Goal: Task Accomplishment & Management: Manage account settings

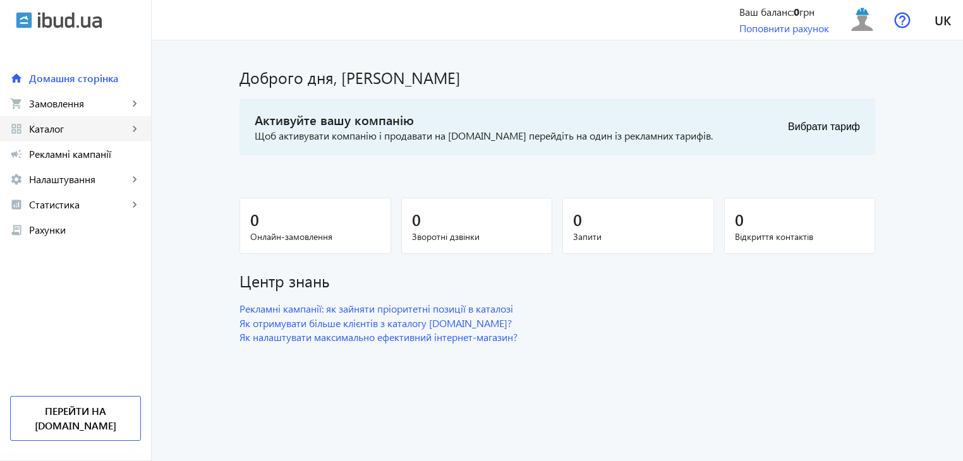
click at [133, 127] on mat-icon "keyboard_arrow_right" at bounding box center [134, 129] width 13 height 13
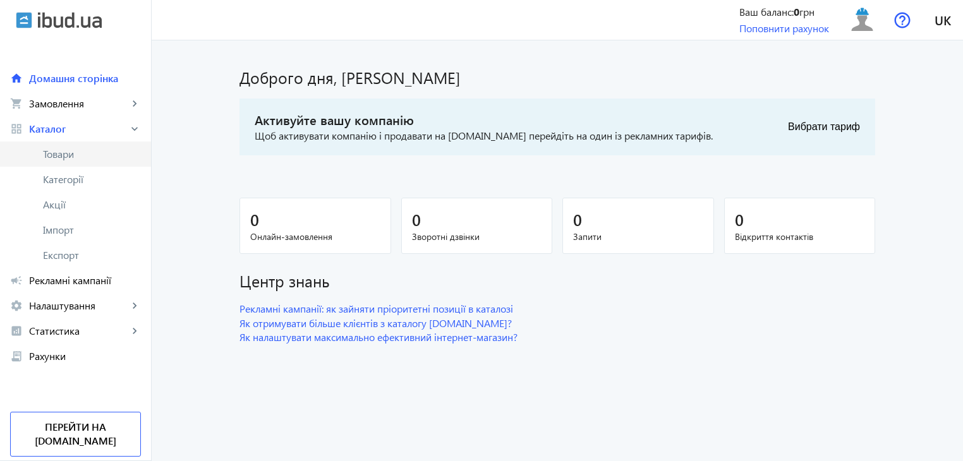
click at [88, 159] on span "Товари" at bounding box center [92, 154] width 98 height 13
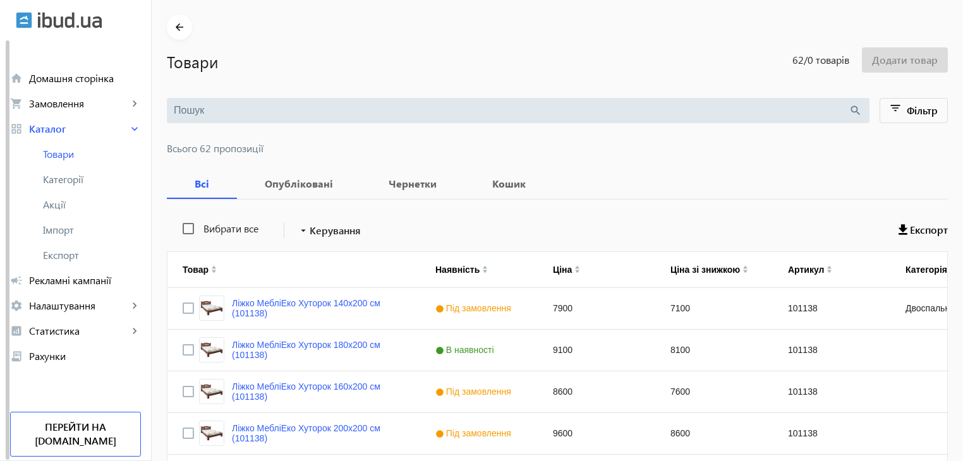
scroll to position [63, 0]
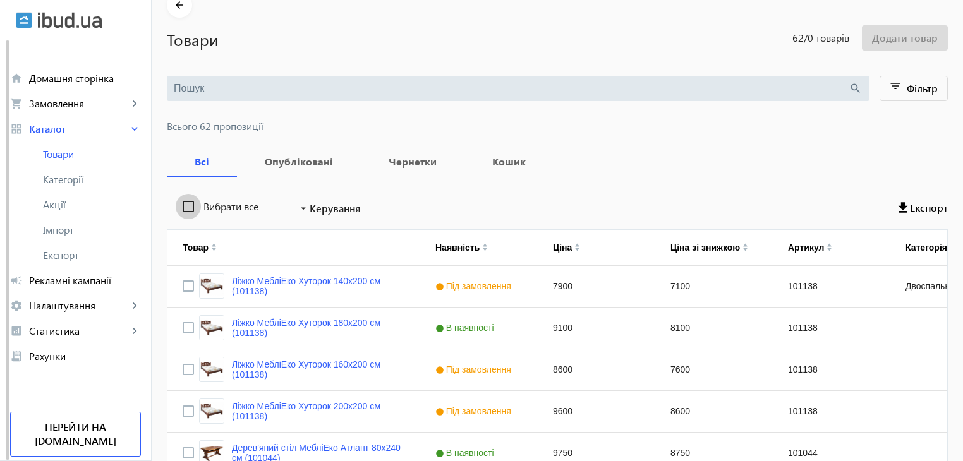
click at [177, 208] on input "Вибрати все" at bounding box center [188, 206] width 25 height 25
checkbox input "true"
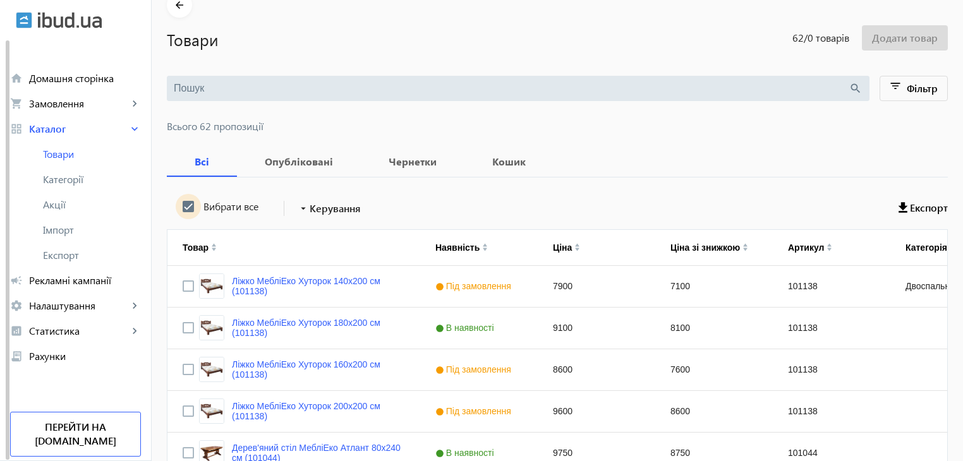
checkbox input "true"
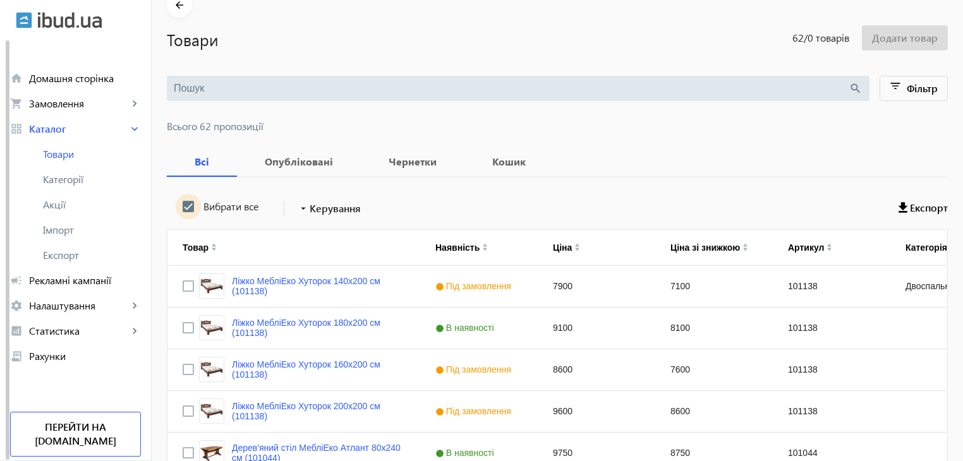
checkbox input "true"
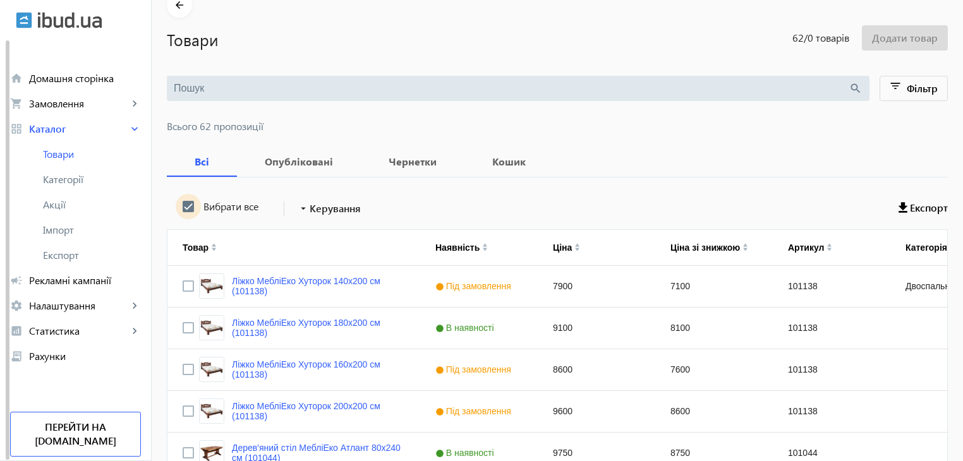
checkbox input "true"
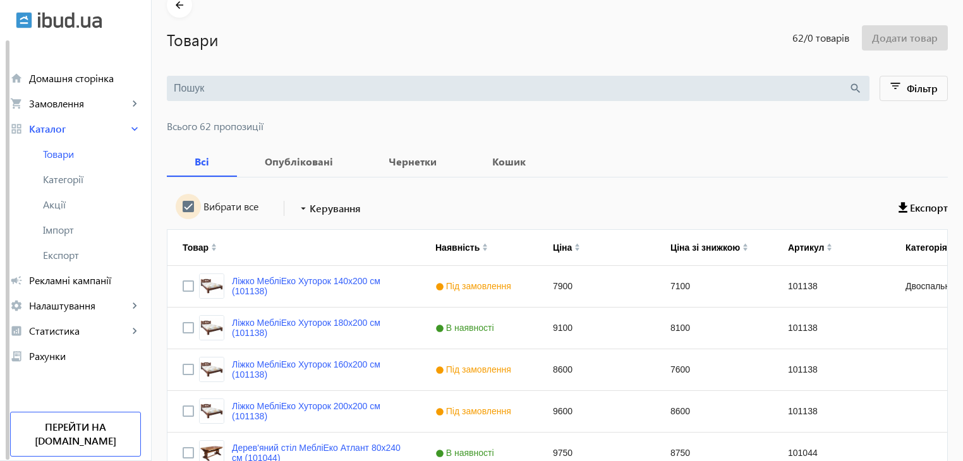
checkbox input "true"
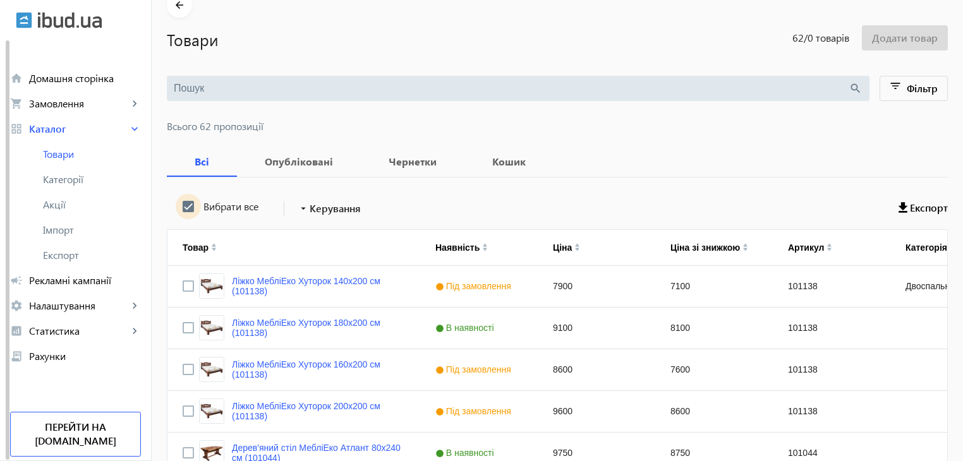
checkbox input "true"
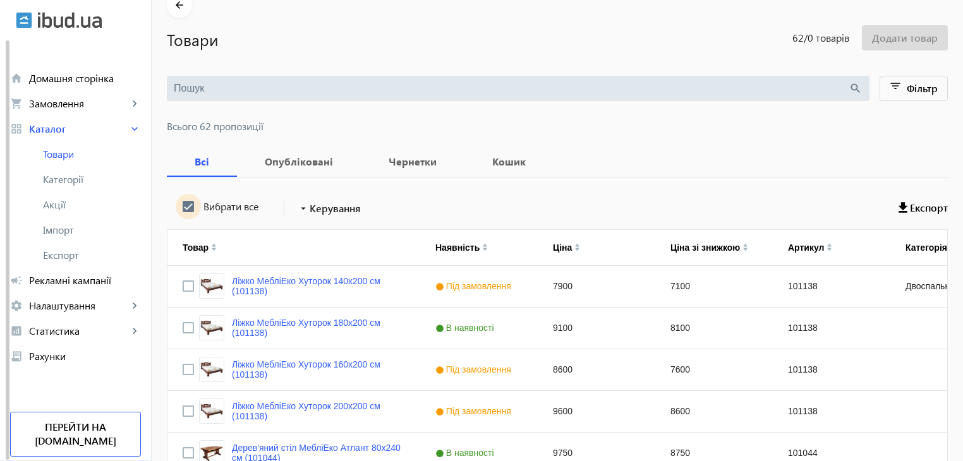
checkbox input "true"
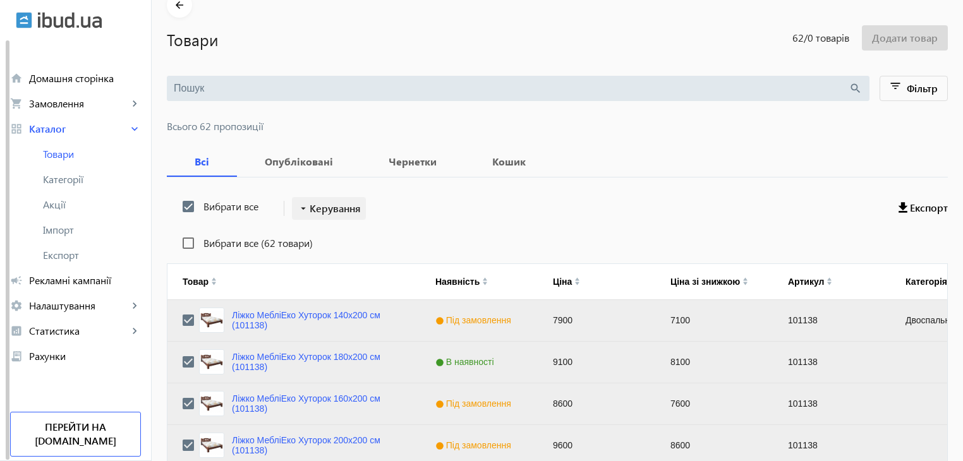
click at [321, 207] on span "Керування" at bounding box center [335, 208] width 51 height 15
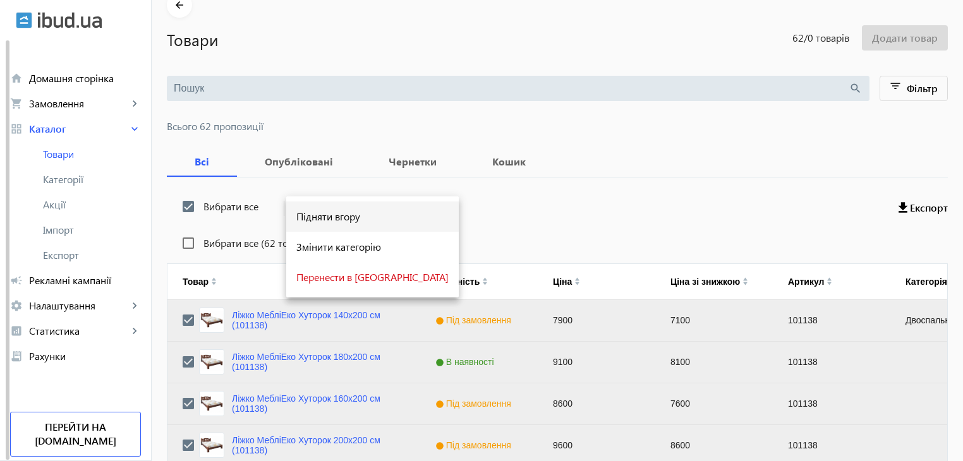
click at [323, 222] on span "Підняти вгору" at bounding box center [372, 217] width 152 height 10
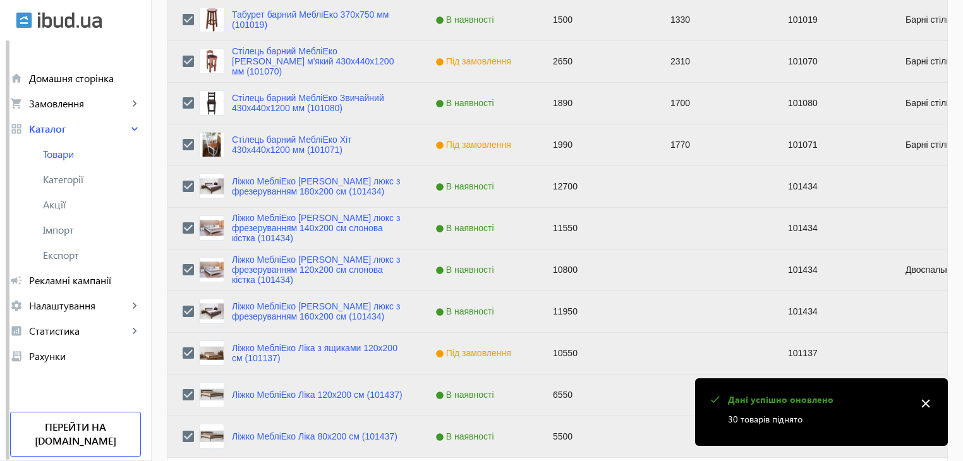
scroll to position [1273, 0]
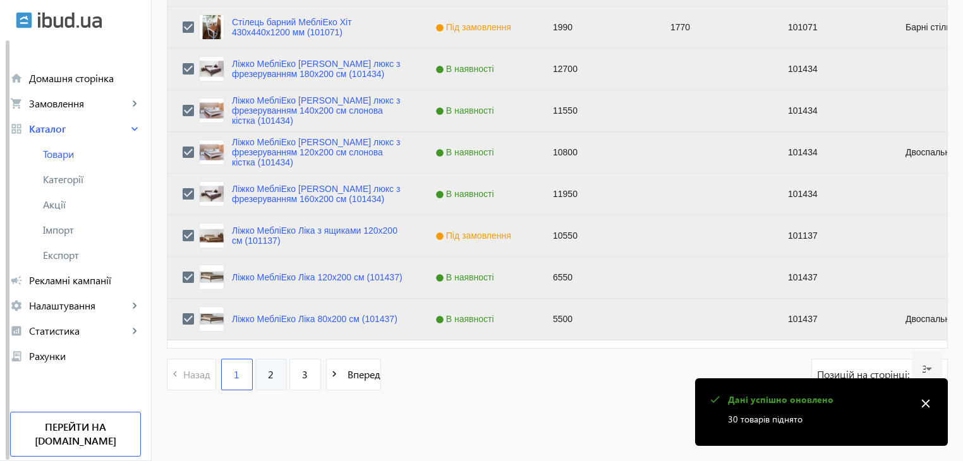
click at [272, 375] on link "2" at bounding box center [271, 375] width 32 height 32
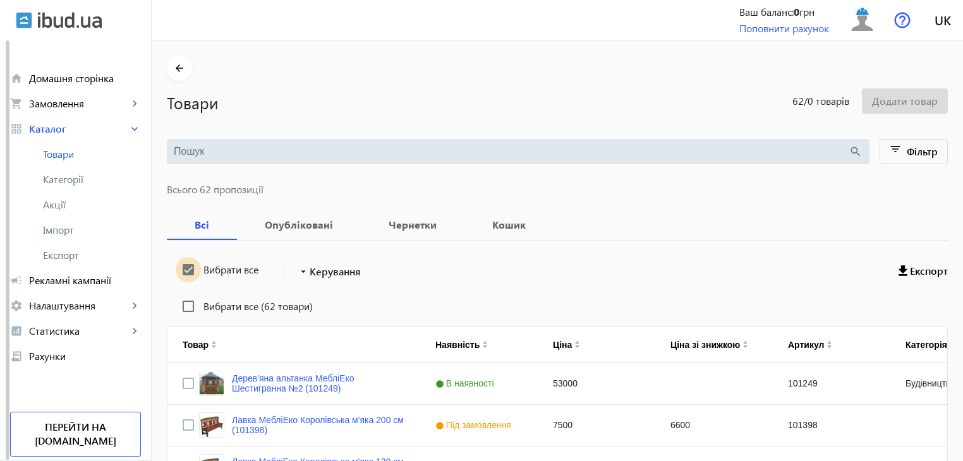
click at [184, 267] on input "Вибрати все" at bounding box center [188, 269] width 25 height 25
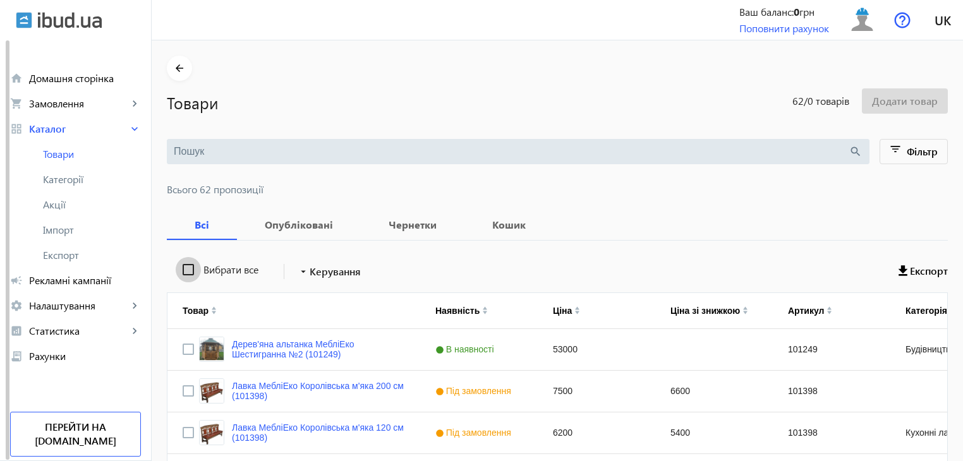
click at [184, 267] on input "Вибрати все" at bounding box center [188, 269] width 25 height 25
checkbox input "true"
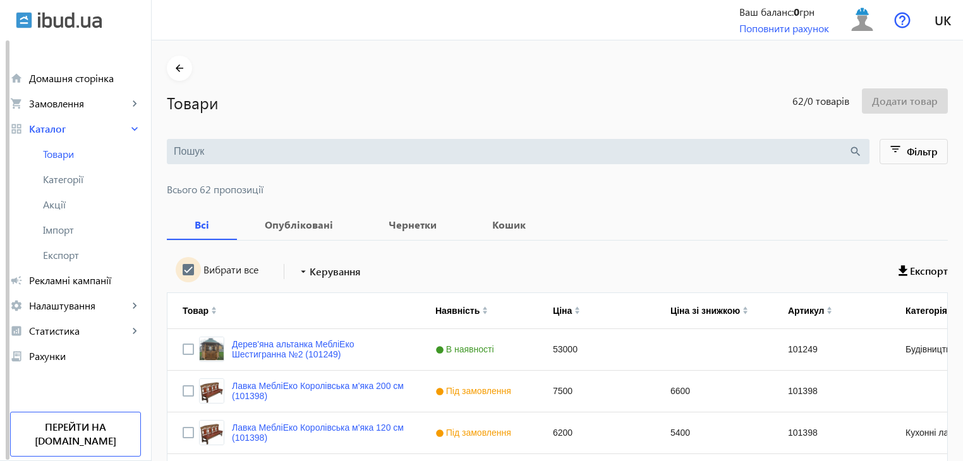
checkbox input "true"
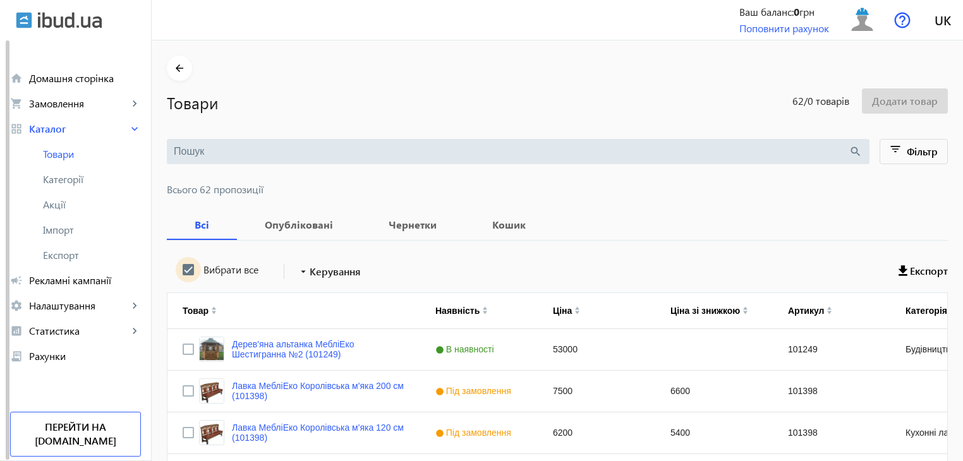
checkbox input "true"
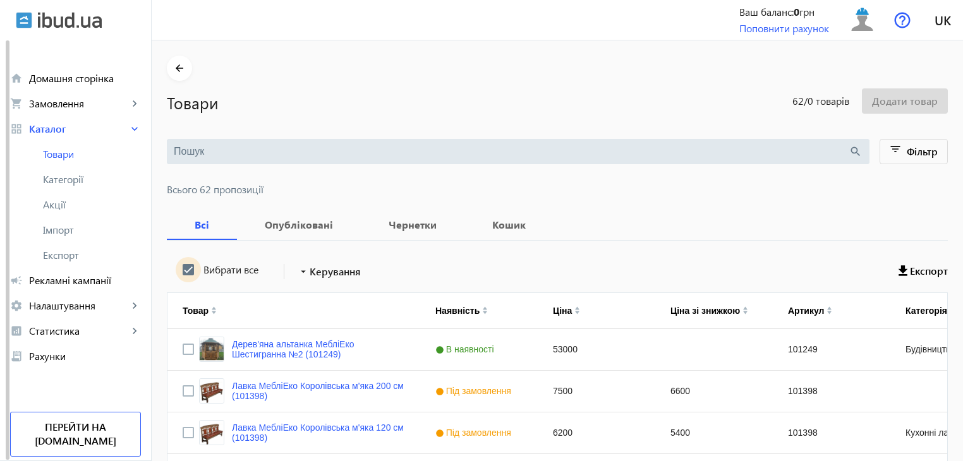
checkbox input "true"
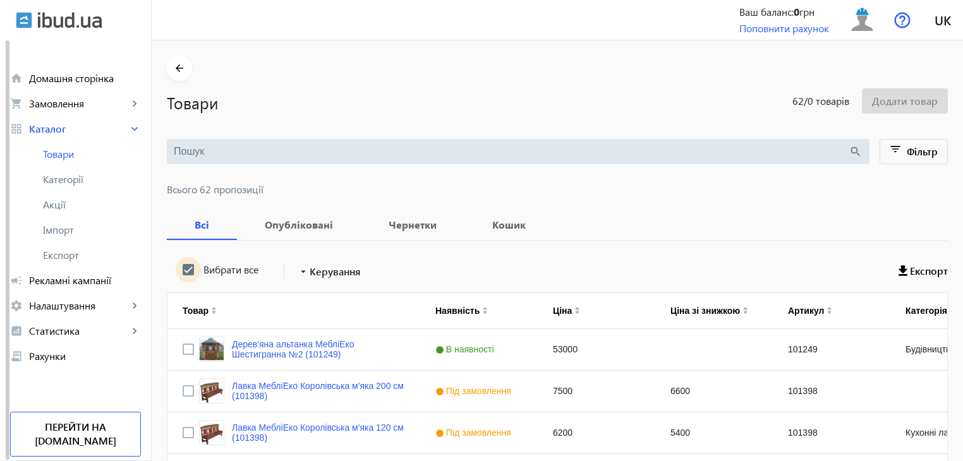
checkbox input "true"
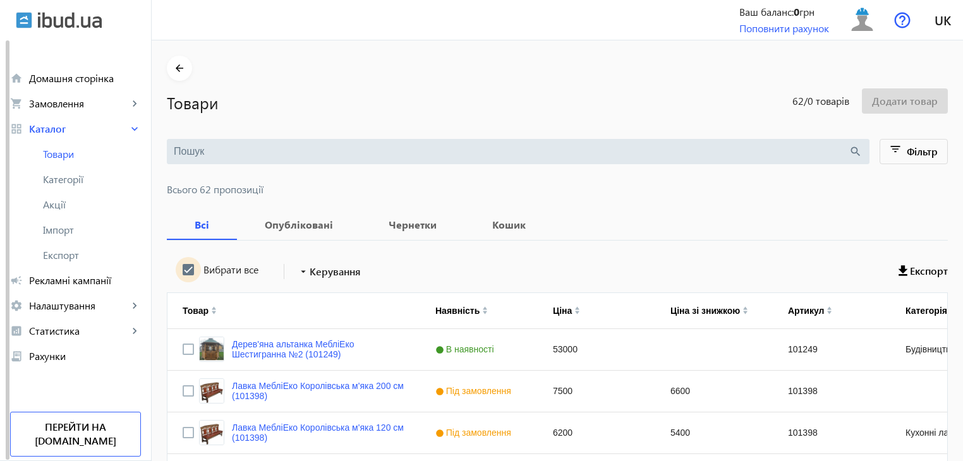
checkbox input "true"
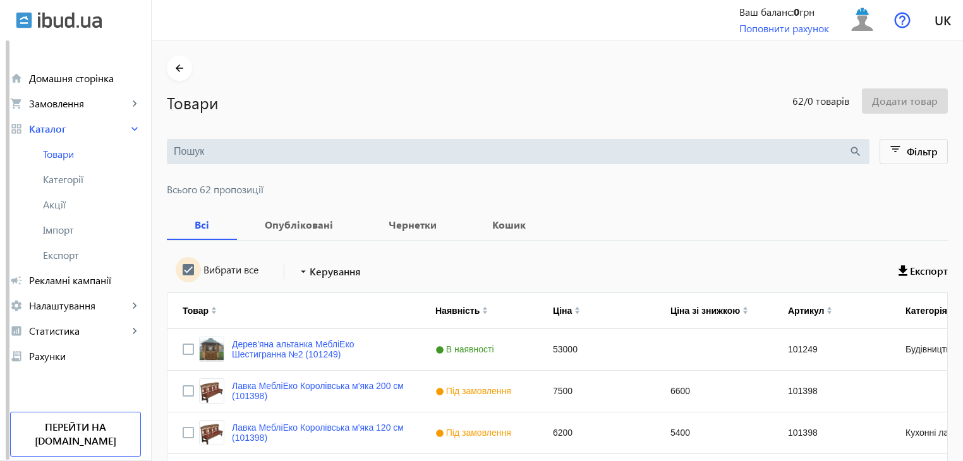
checkbox input "true"
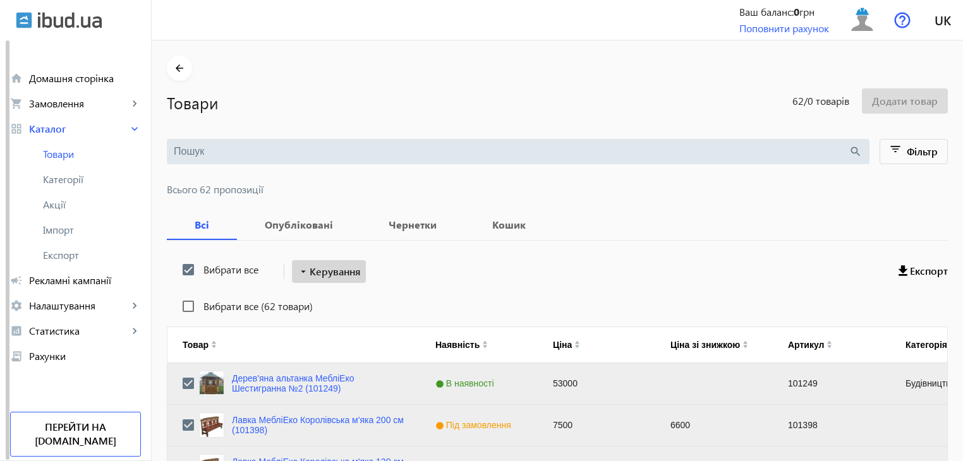
click at [328, 277] on span "Керування" at bounding box center [335, 271] width 51 height 15
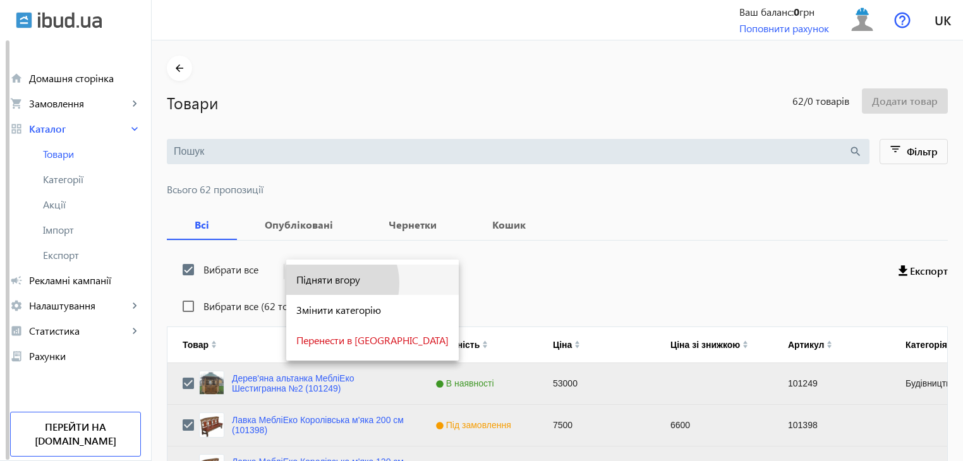
click at [328, 284] on span "Підняти вгору" at bounding box center [372, 280] width 152 height 10
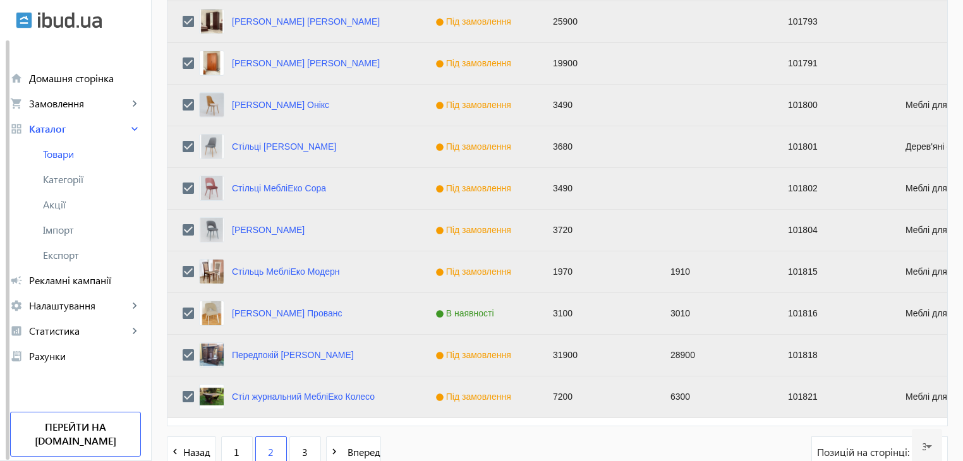
scroll to position [1273, 0]
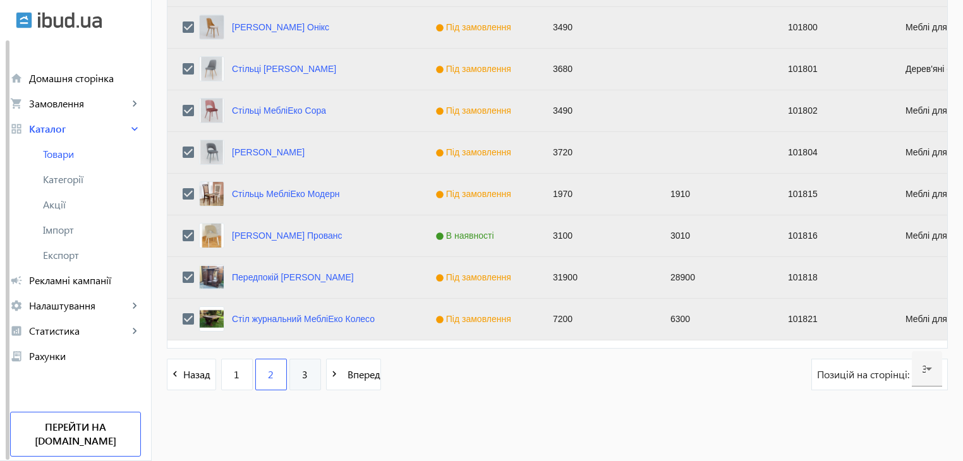
click at [294, 379] on link "3" at bounding box center [305, 375] width 32 height 32
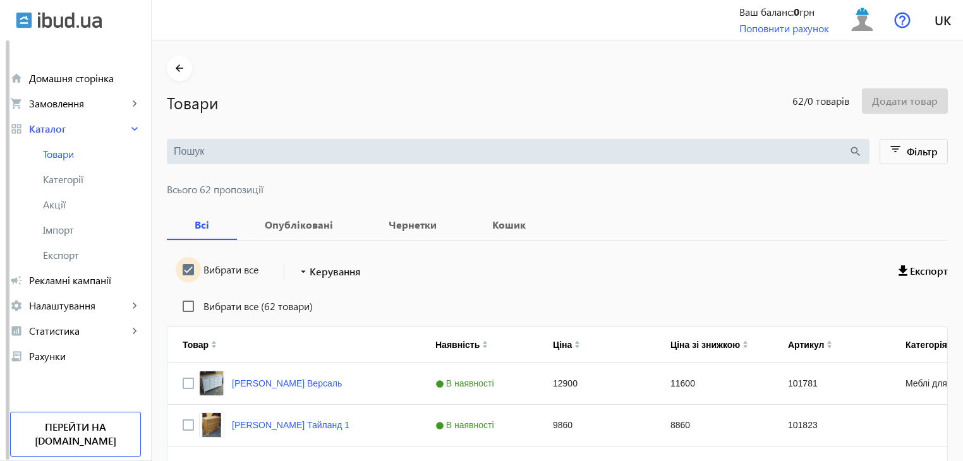
click at [179, 265] on input "Вибрати все" at bounding box center [188, 269] width 25 height 25
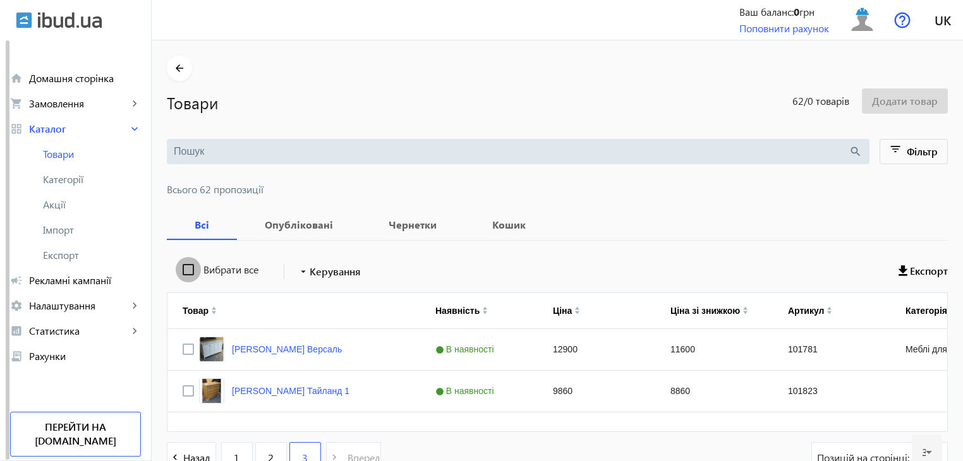
click at [179, 265] on input "Вибрати все" at bounding box center [188, 269] width 25 height 25
checkbox input "true"
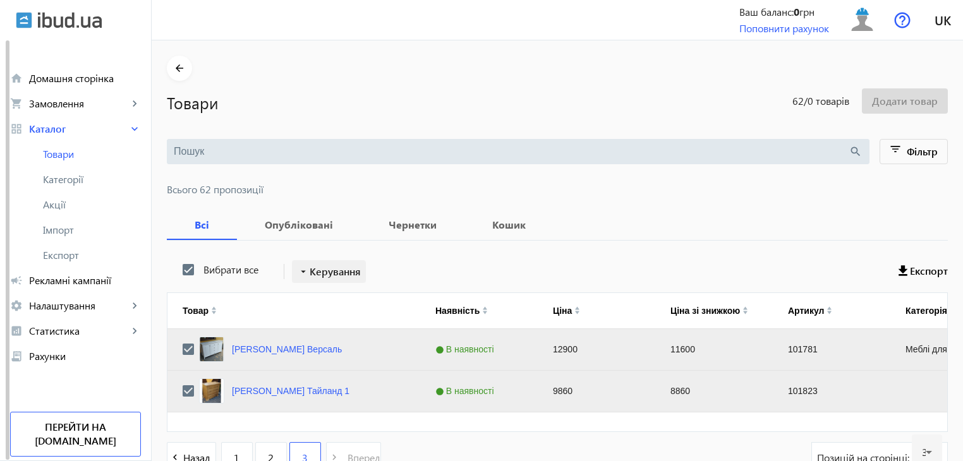
click at [316, 271] on span "Керування" at bounding box center [335, 271] width 51 height 15
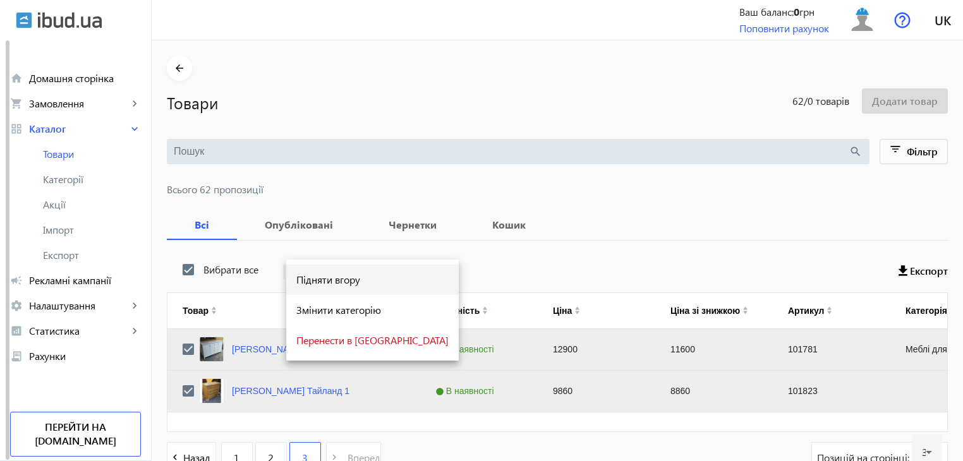
click at [318, 281] on span "Підняти вгору" at bounding box center [372, 280] width 152 height 10
